Goal: Task Accomplishment & Management: Use online tool/utility

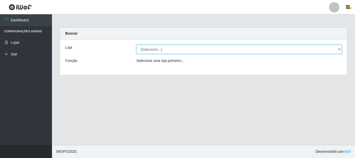
click at [170, 50] on select "[Selecione...] Casatudo BR" at bounding box center [239, 49] width 206 height 9
select select "197"
click at [136, 45] on select "[Selecione...] Casatudo BR" at bounding box center [239, 49] width 206 height 9
click at [174, 50] on select "[Selecione...] Casatudo BR" at bounding box center [239, 49] width 206 height 9
select select "197"
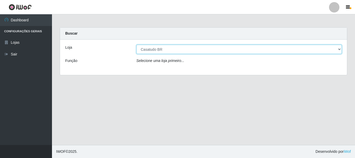
click at [136, 45] on select "[Selecione...] Casatudo BR" at bounding box center [239, 49] width 206 height 9
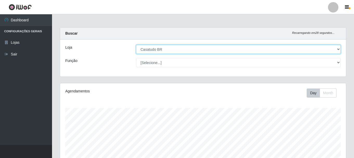
scroll to position [108, 286]
